Goal: Task Accomplishment & Management: Use online tool/utility

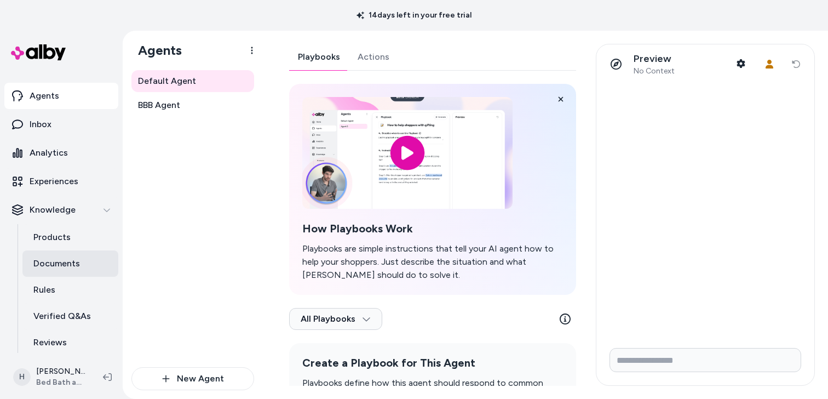
scroll to position [20, 0]
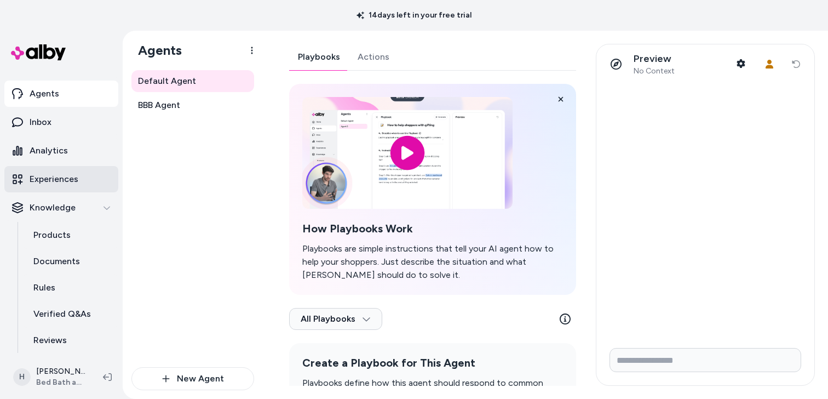
click at [60, 185] on p "Experiences" at bounding box center [54, 179] width 49 height 13
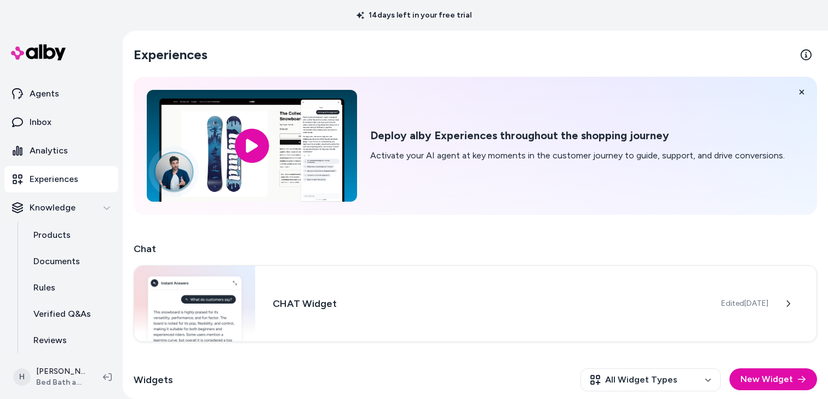
scroll to position [187, 0]
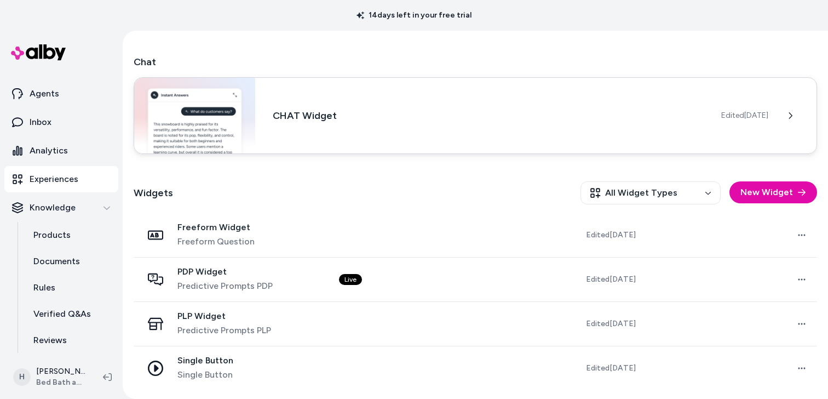
click at [569, 141] on div "CHAT Widget Edited Sep 19, 2025" at bounding box center [476, 115] width 684 height 77
click at [748, 113] on span "Edited Sep 19, 2025" at bounding box center [745, 115] width 47 height 11
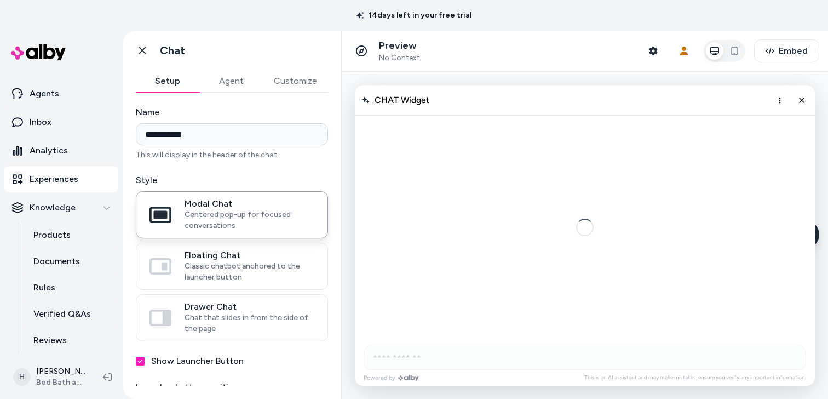
scroll to position [2674, 0]
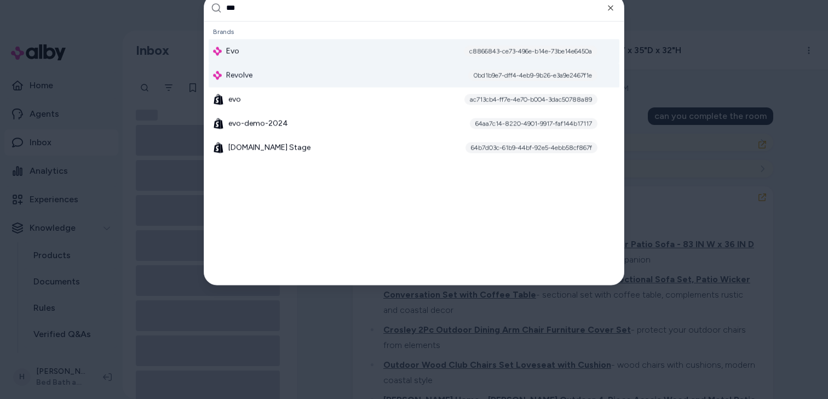
type input "***"
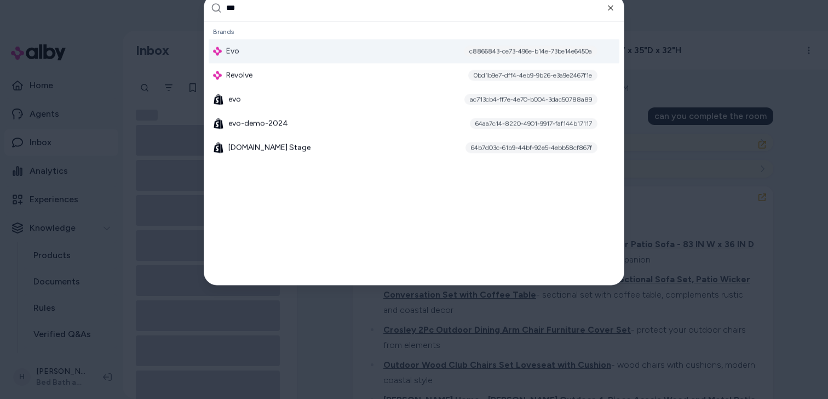
click at [275, 55] on div "Evo c8866843-ce73-496e-b14e-73be14e6450a" at bounding box center [414, 51] width 411 height 24
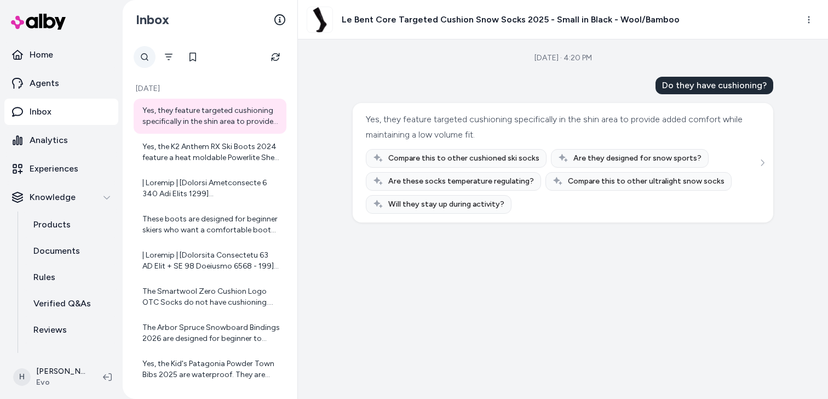
click at [144, 52] on div at bounding box center [145, 57] width 22 height 22
type input "******"
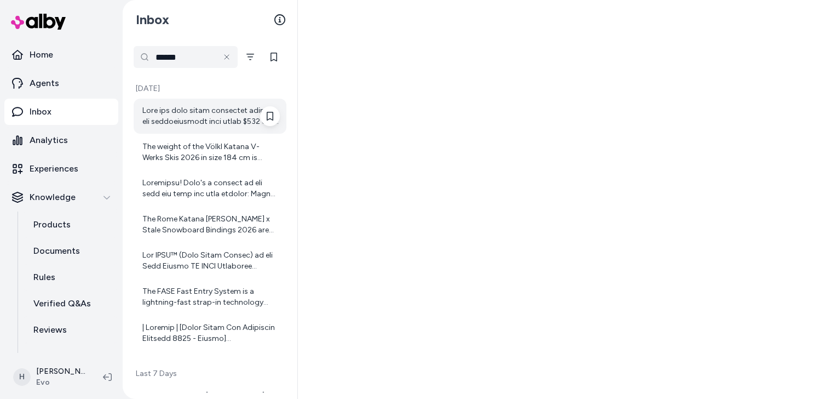
click at [189, 121] on div at bounding box center [211, 116] width 138 height 22
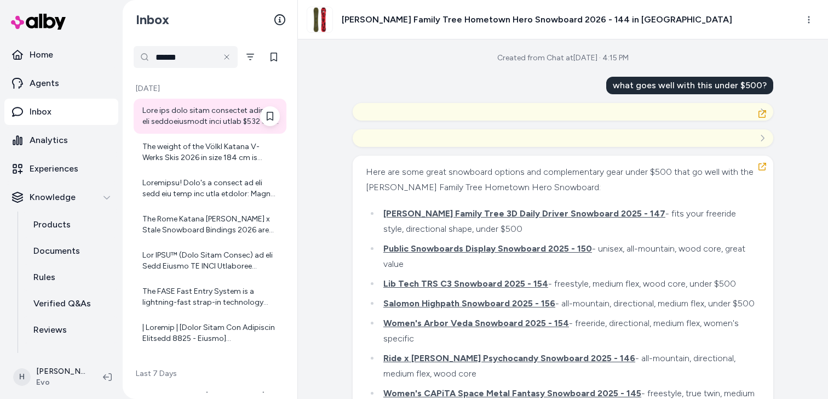
click at [189, 121] on div at bounding box center [211, 116] width 138 height 22
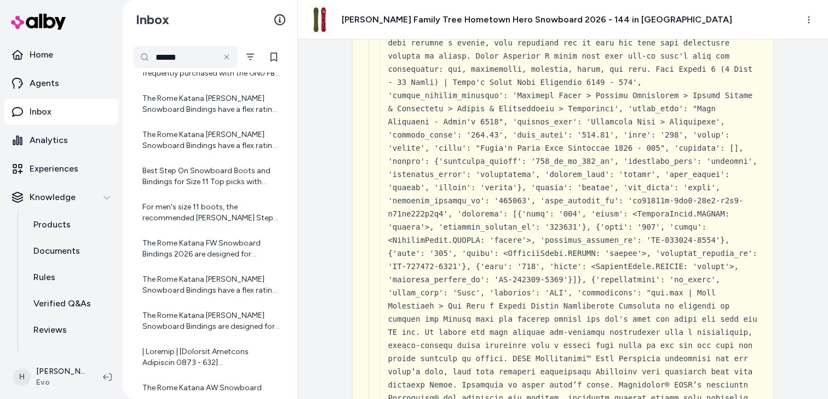
scroll to position [1372, 0]
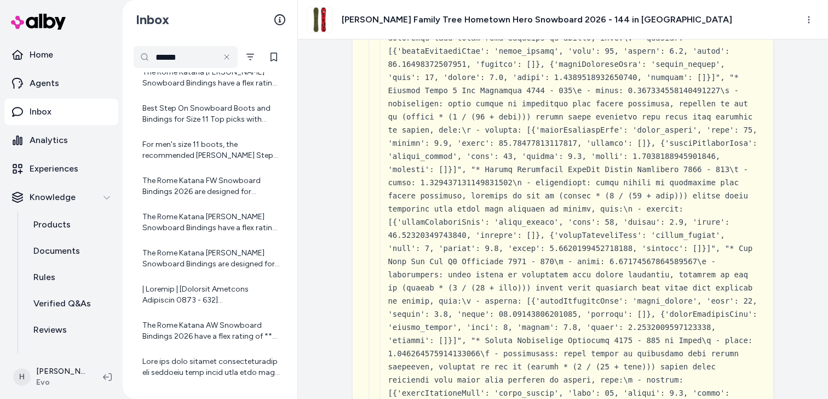
scroll to position [38821, 0]
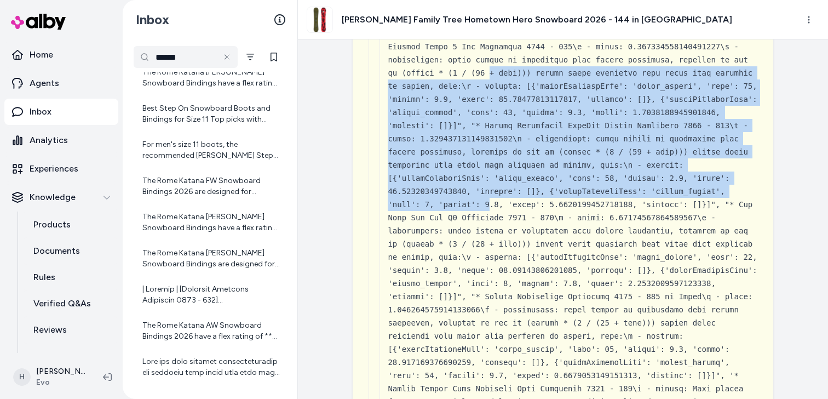
drag, startPoint x: 488, startPoint y: 102, endPoint x: 490, endPoint y: 281, distance: 178.6
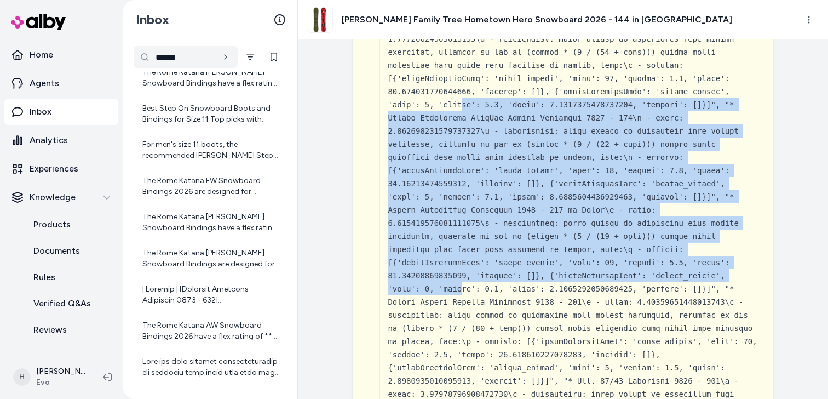
drag, startPoint x: 464, startPoint y: 133, endPoint x: 464, endPoint y: 333, distance: 200.0
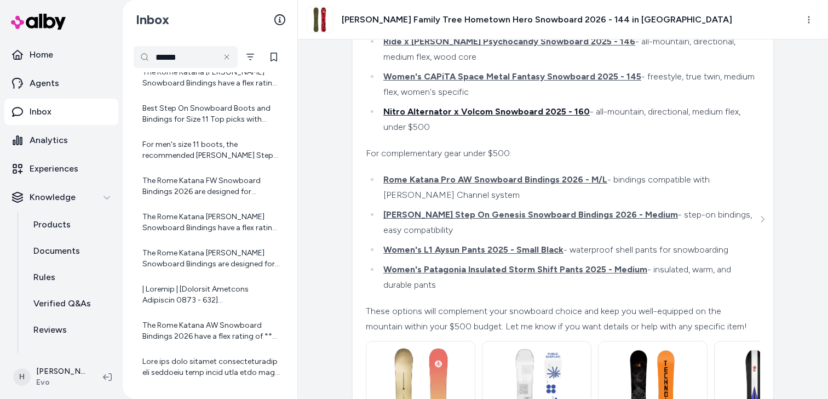
scroll to position [41232, 0]
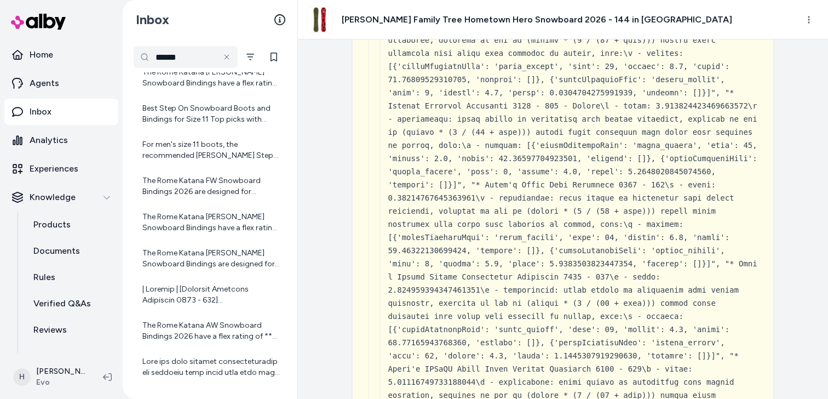
scroll to position [37343, 0]
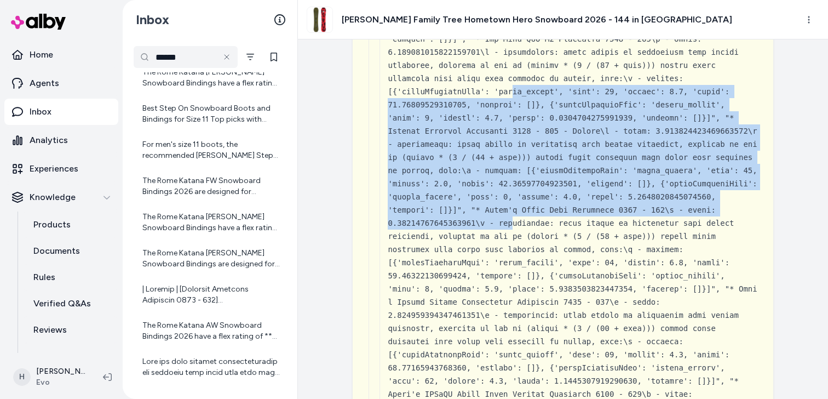
drag, startPoint x: 513, startPoint y: 112, endPoint x: 513, endPoint y: 256, distance: 144.1
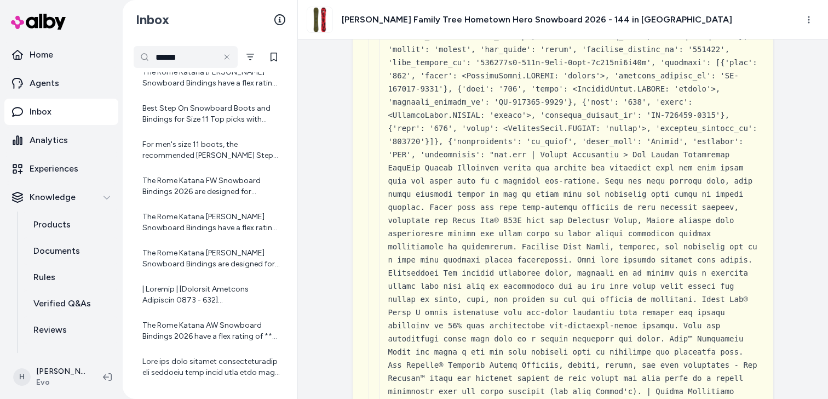
scroll to position [32797, 0]
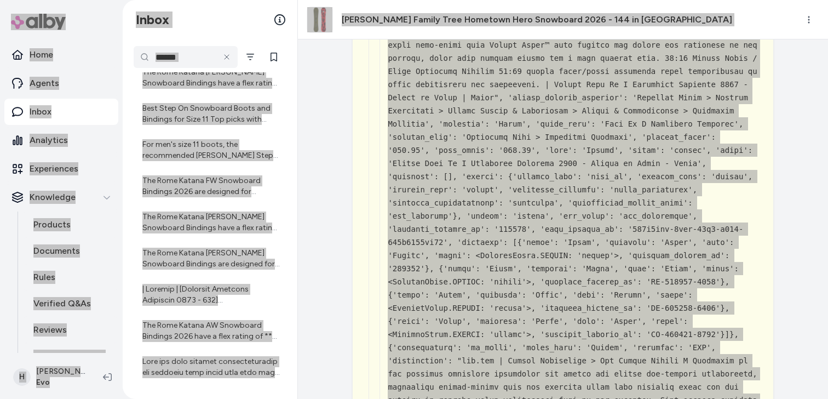
scroll to position [24211, 0]
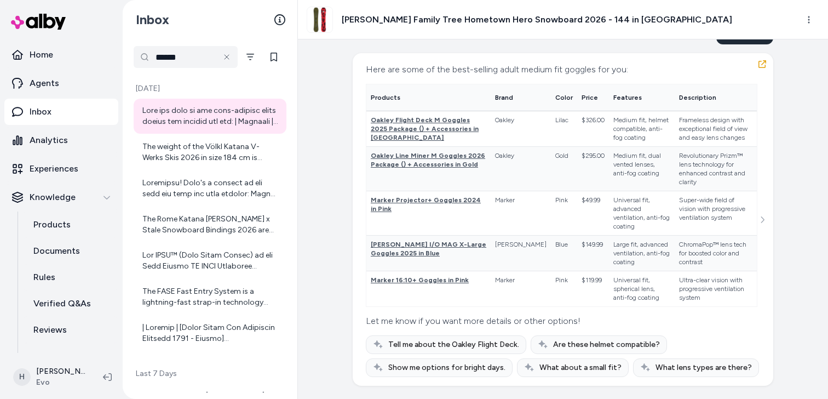
scroll to position [24451, 0]
click at [763, 68] on icon "button" at bounding box center [763, 64] width 8 height 8
